Goal: Task Accomplishment & Management: Manage account settings

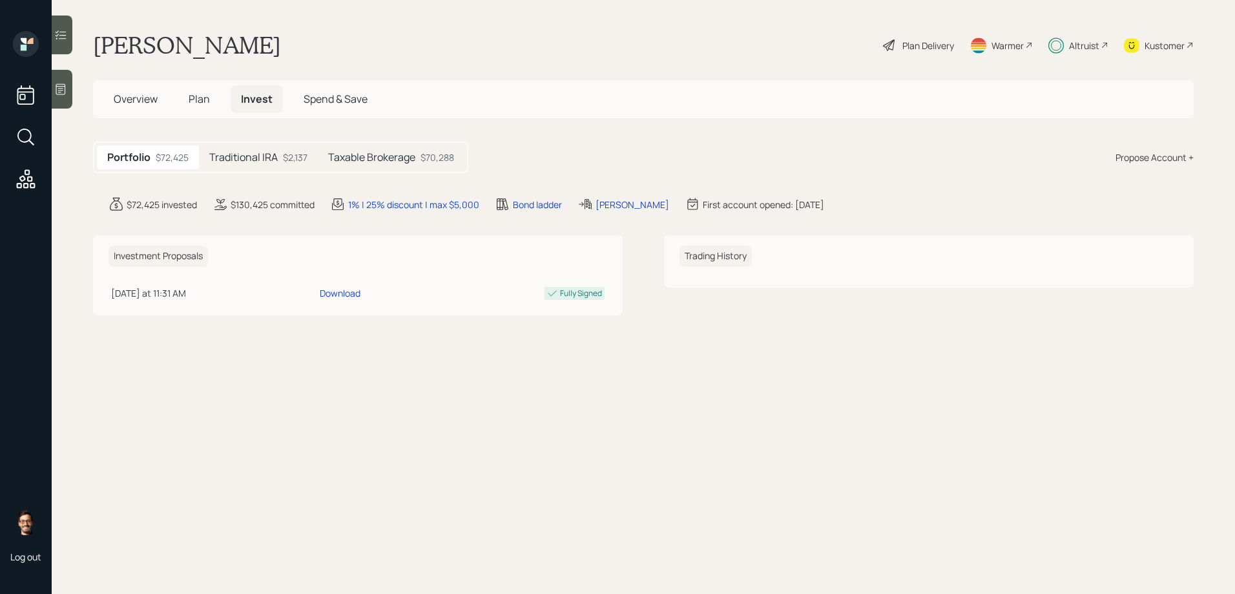
click at [373, 161] on h5 "Taxable Brokerage" at bounding box center [371, 157] width 87 height 12
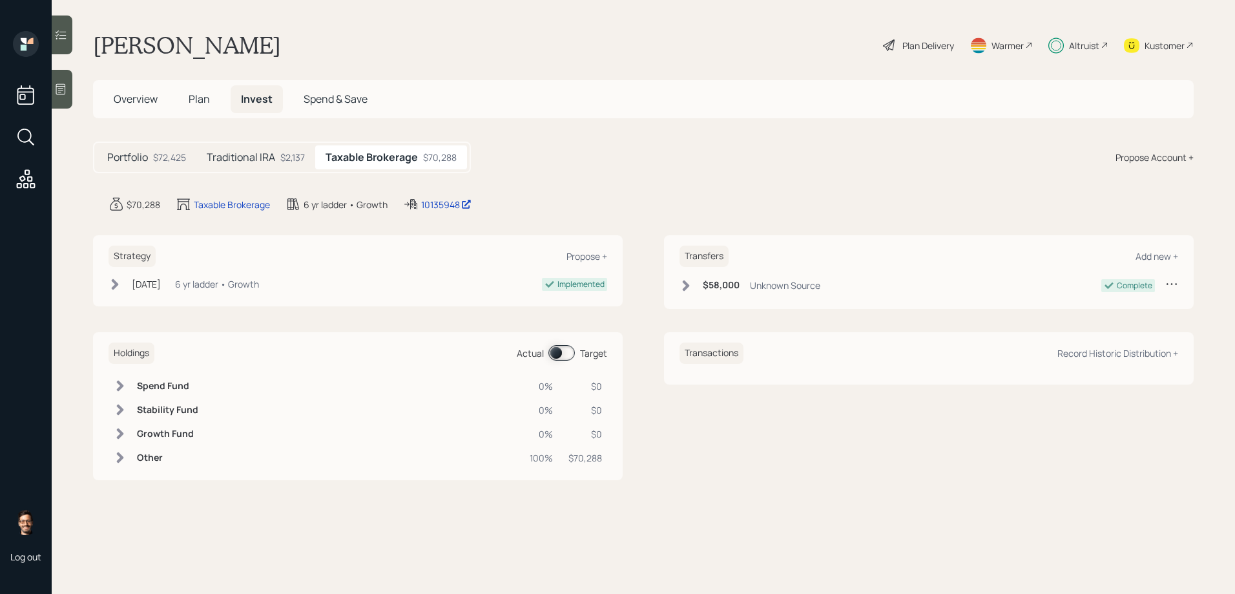
click at [59, 34] on icon at bounding box center [60, 34] width 13 height 13
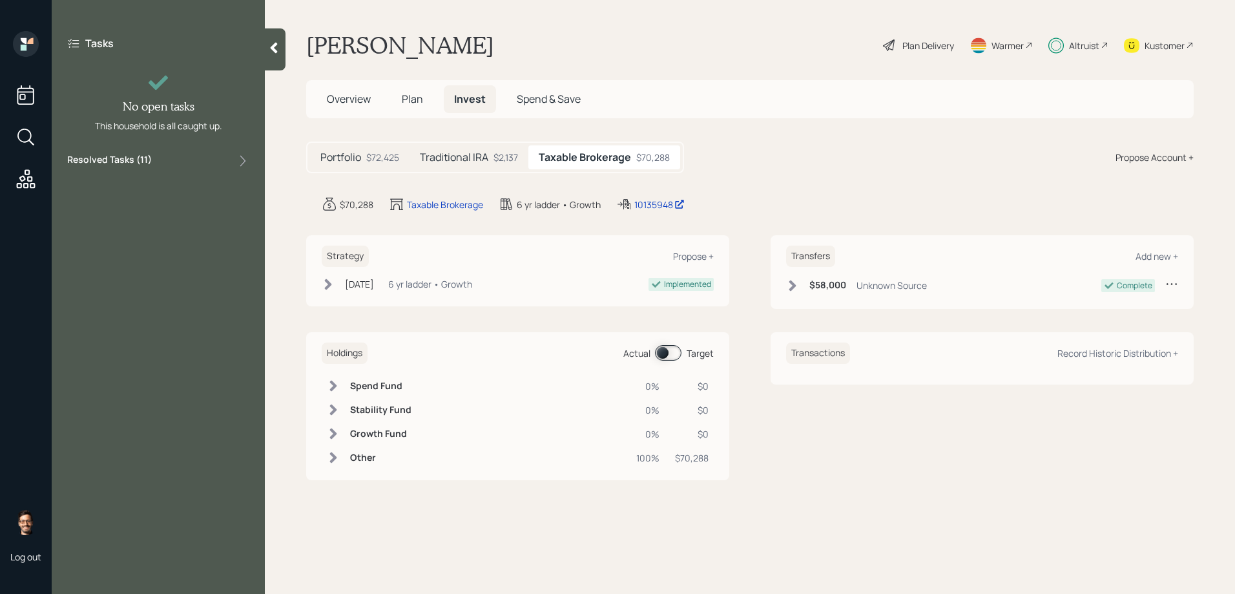
click at [236, 161] on div "Resolved Tasks ( 11 )" at bounding box center [158, 161] width 182 height 16
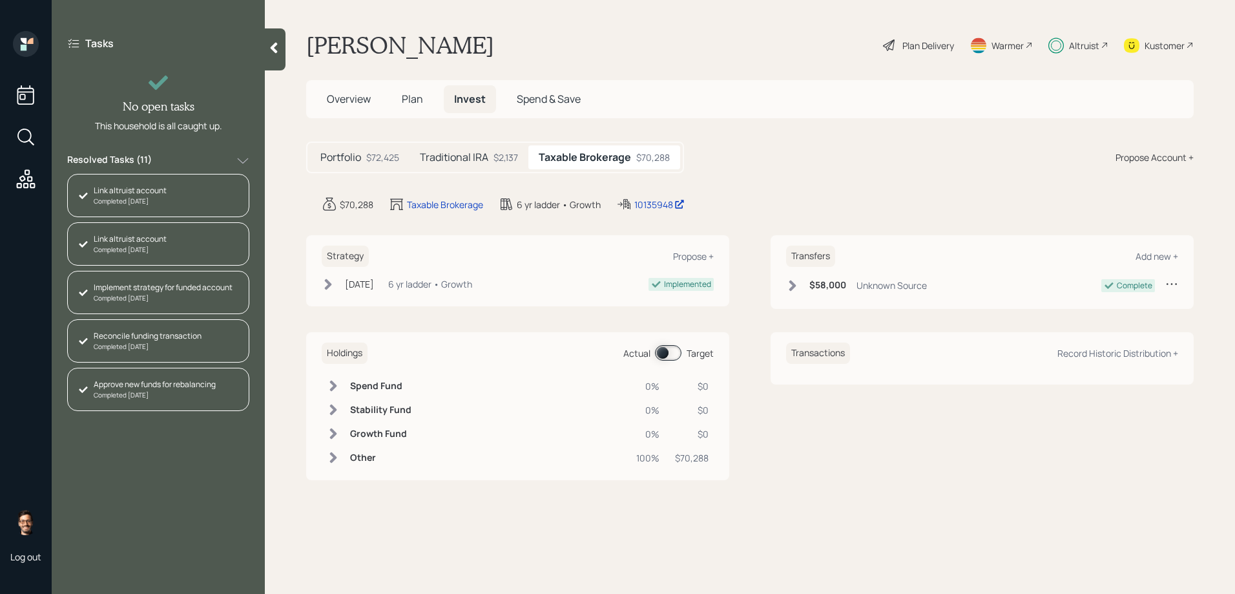
click at [140, 396] on div "Completed Sep 10, 2025" at bounding box center [155, 395] width 122 height 10
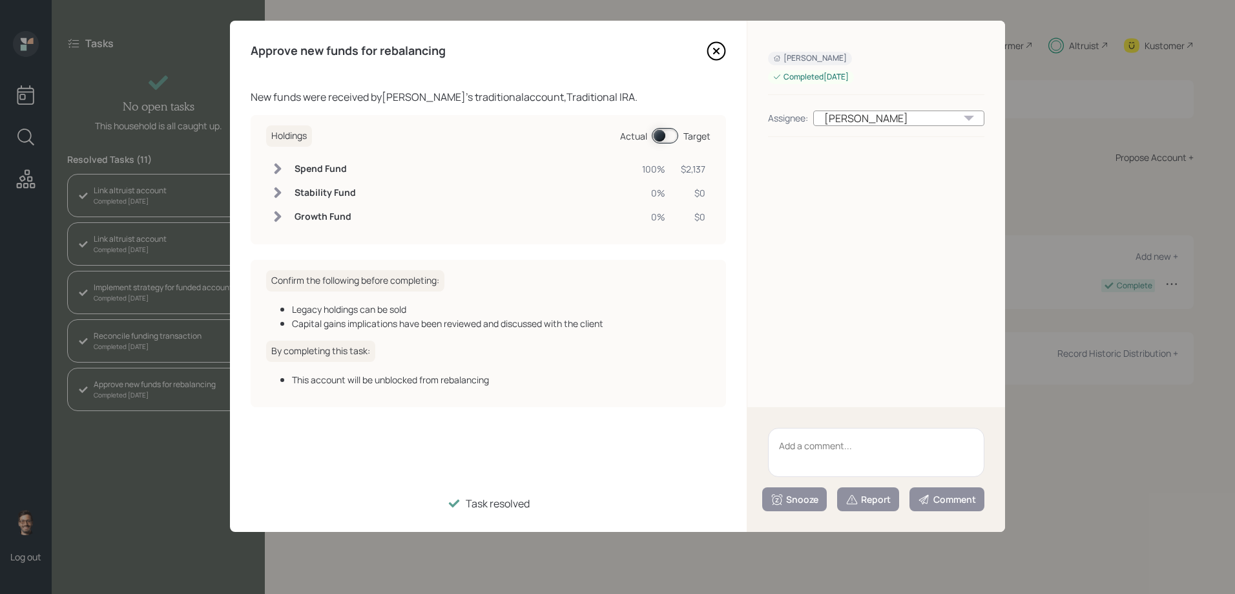
click at [711, 51] on icon at bounding box center [716, 50] width 19 height 19
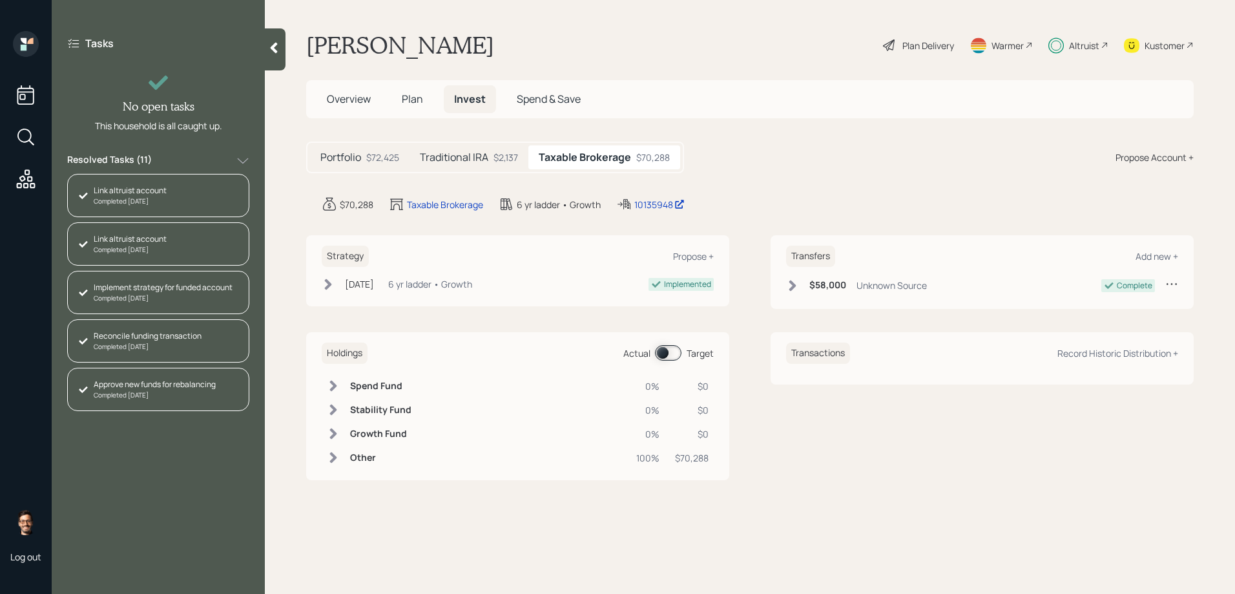
click at [162, 339] on div "Reconcile funding transaction" at bounding box center [148, 336] width 108 height 12
click at [168, 272] on div "Implement strategy for funded account Completed 2 days ago" at bounding box center [158, 292] width 182 height 43
click at [463, 151] on h5 "Traditional IRA" at bounding box center [454, 157] width 68 height 12
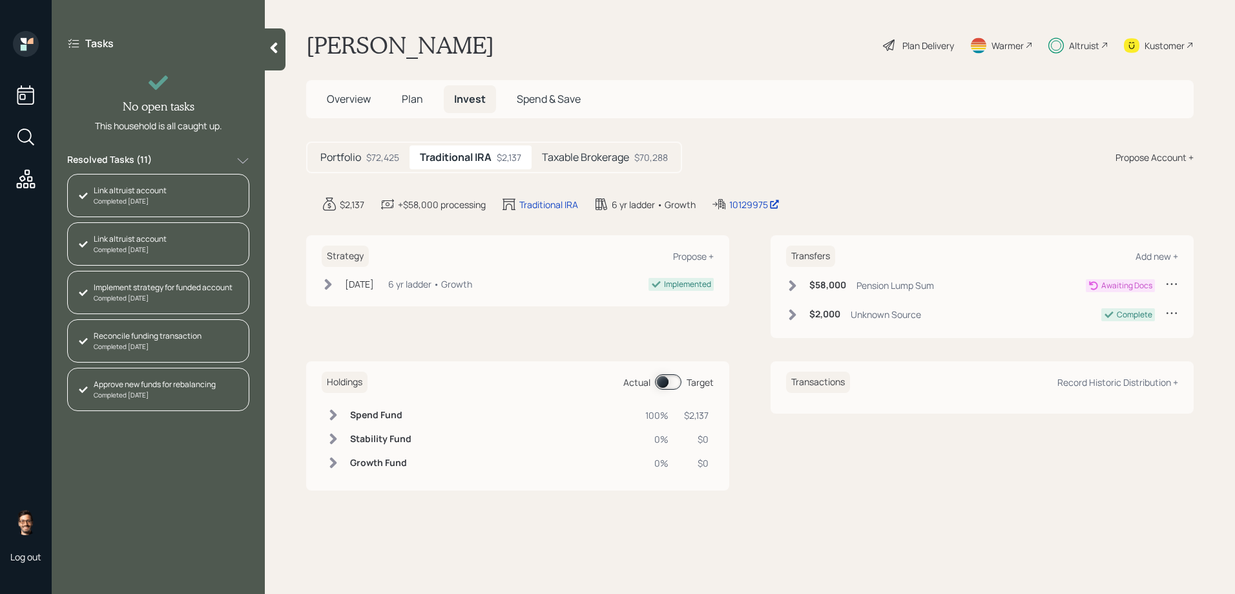
click at [592, 154] on h5 "Taxable Brokerage" at bounding box center [585, 157] width 87 height 12
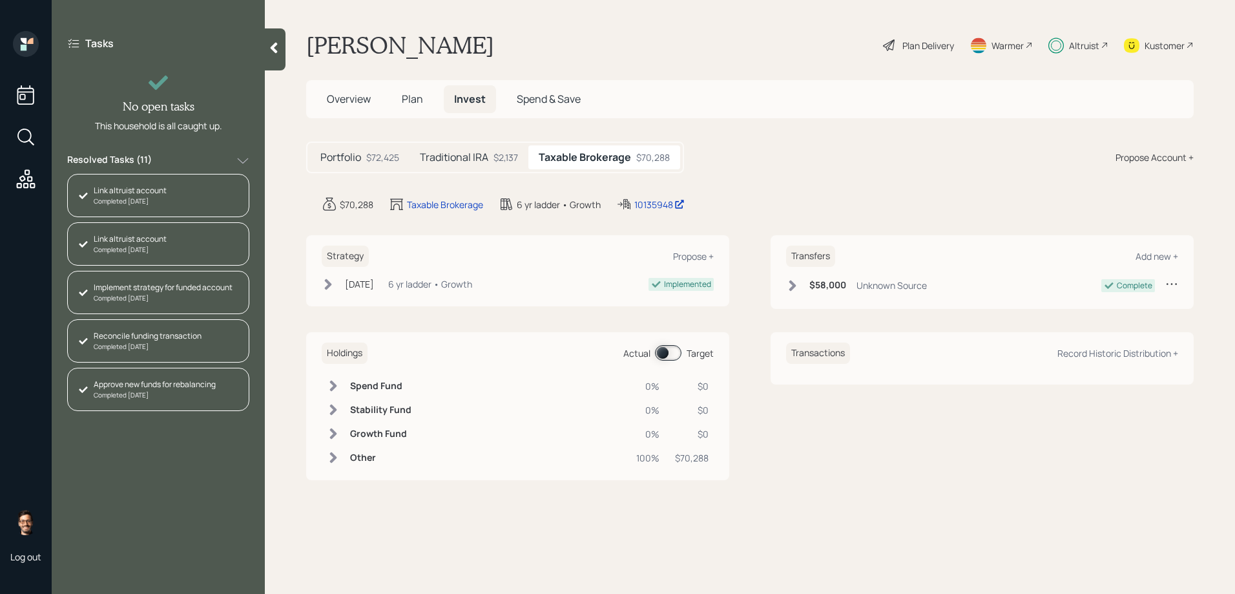
click at [160, 241] on div "Link altruist account" at bounding box center [130, 239] width 73 height 12
click at [162, 184] on div "Link altruist account Completed Aug 1, 2025" at bounding box center [158, 195] width 182 height 43
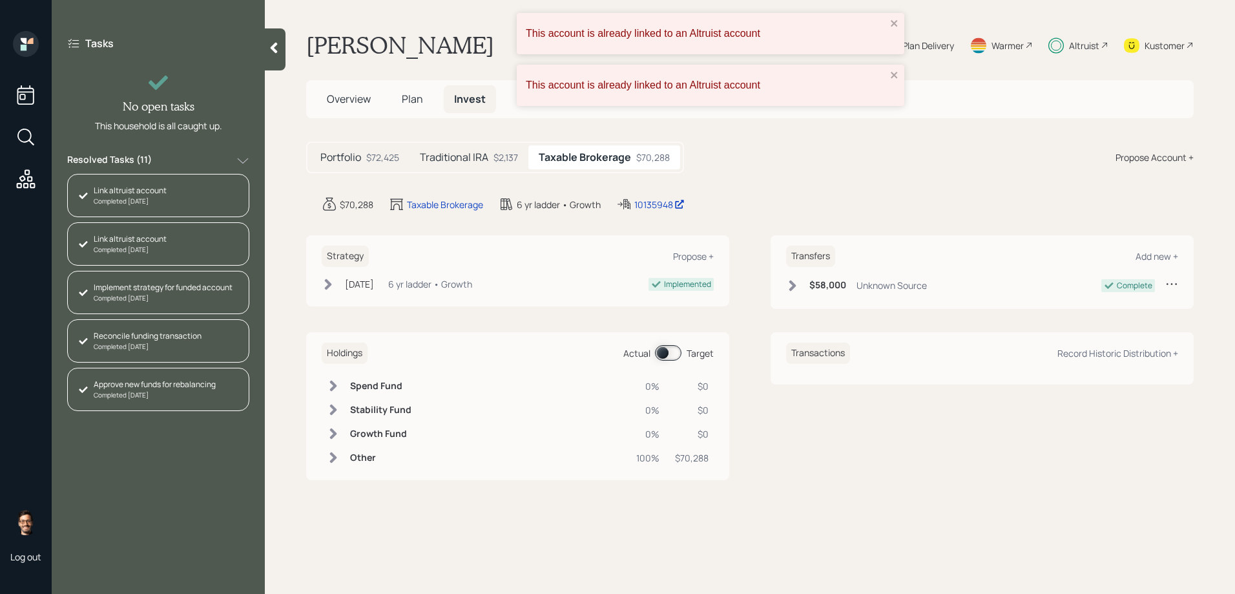
click at [143, 294] on div "Completed 2 days ago" at bounding box center [163, 298] width 139 height 10
click at [138, 332] on div "Reconcile funding transaction" at bounding box center [148, 336] width 108 height 12
click at [138, 382] on div "Approve new funds for rebalancing" at bounding box center [155, 385] width 122 height 12
click at [895, 74] on icon "close" at bounding box center [894, 75] width 6 height 6
click at [893, 23] on icon "close" at bounding box center [894, 23] width 9 height 10
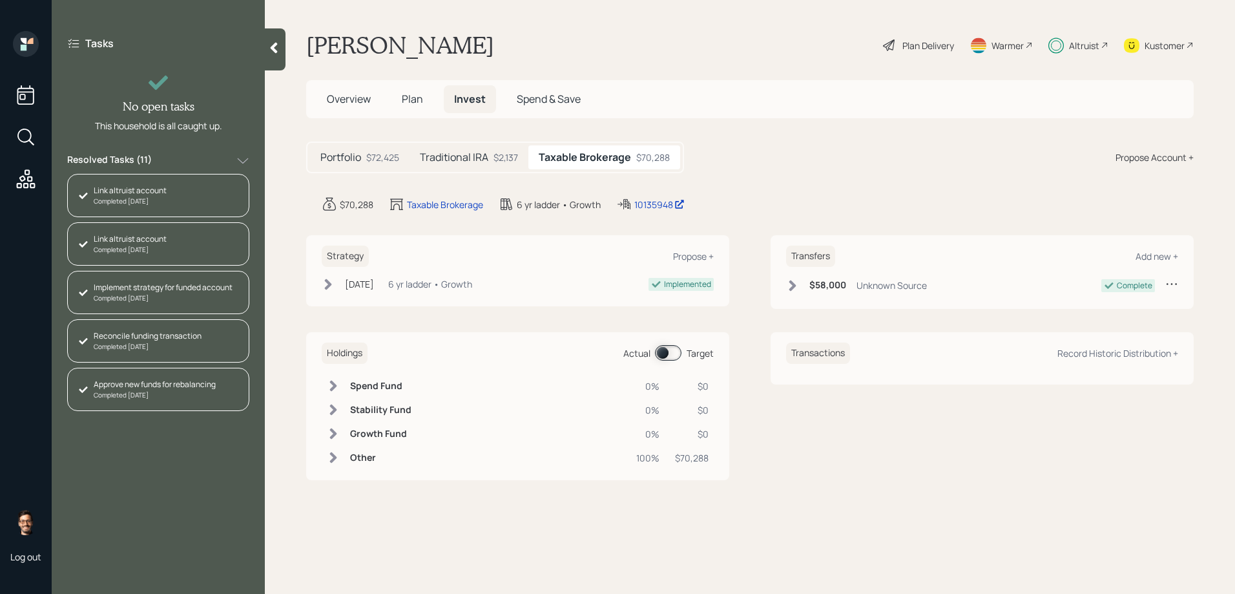
click at [367, 97] on span "Overview" at bounding box center [349, 99] width 44 height 14
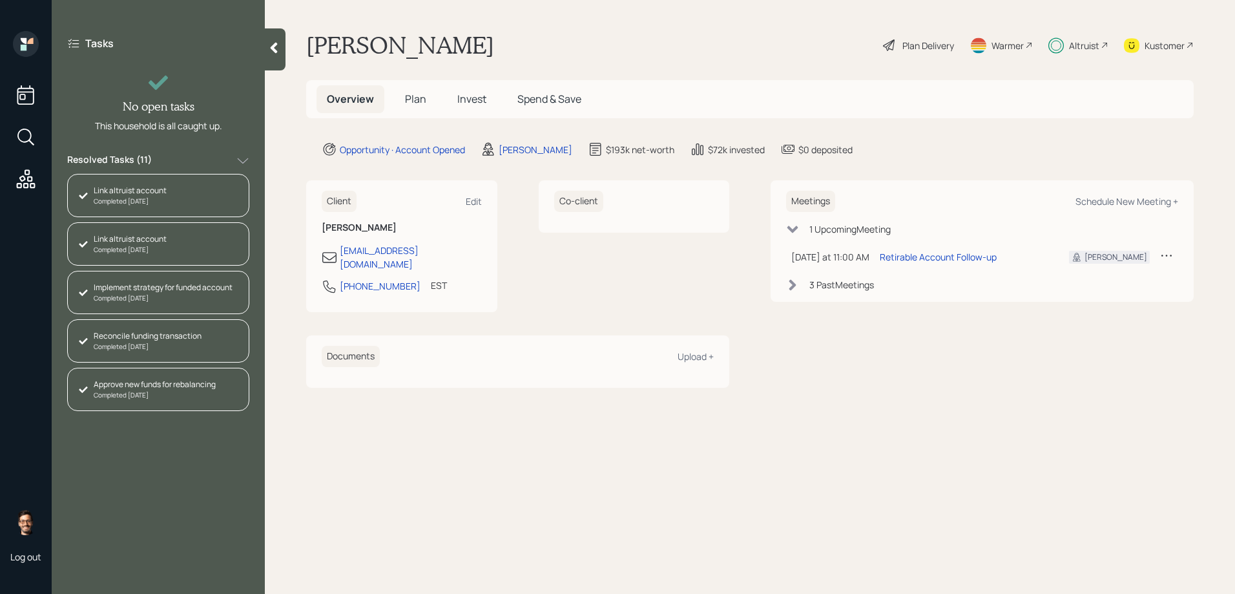
click at [392, 99] on div "Overview Plan Invest Spend & Save" at bounding box center [454, 99] width 275 height 28
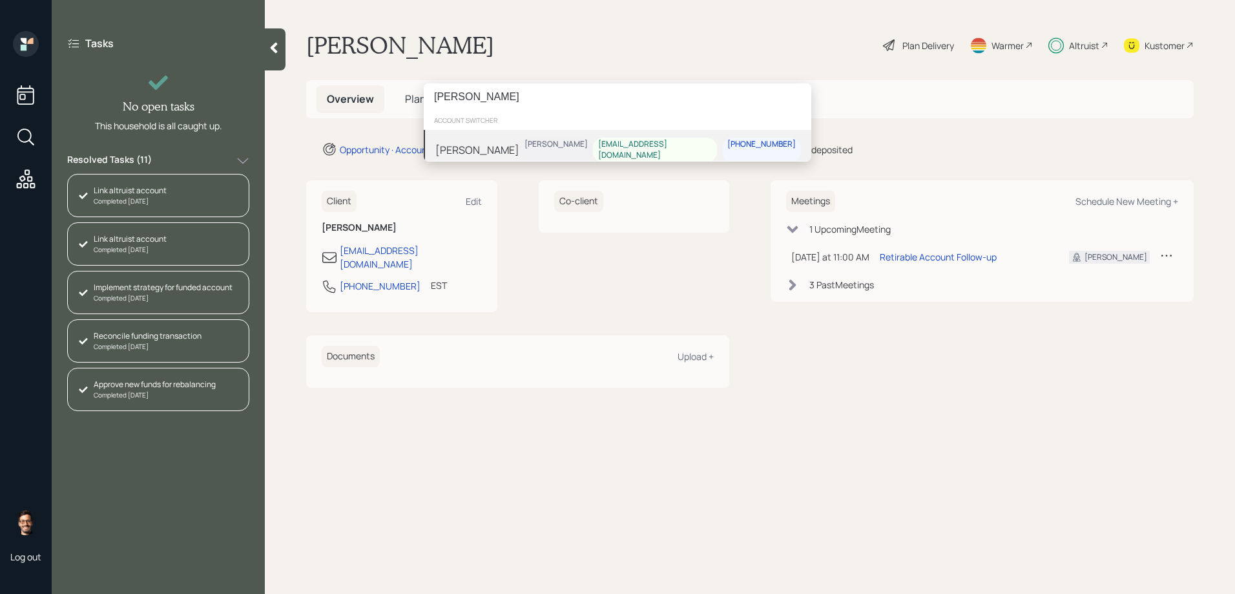
type input "janet riley"
